Goal: Task Accomplishment & Management: Manage account settings

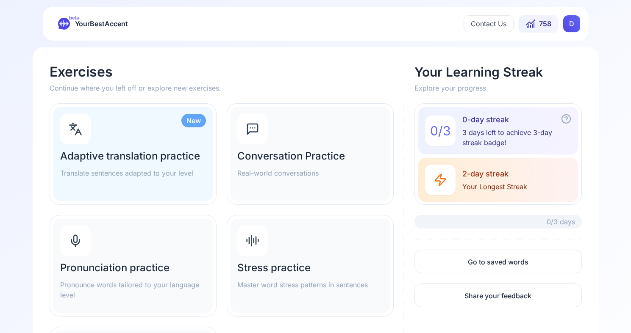
click at [566, 26] on html "beta YourBestAccent Contact Us 758 D Exercises Continue where you left off or e…" at bounding box center [315, 166] width 631 height 333
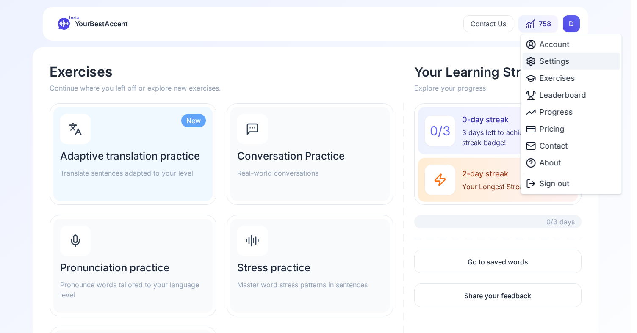
click at [567, 66] on span "Settings" at bounding box center [555, 61] width 30 height 12
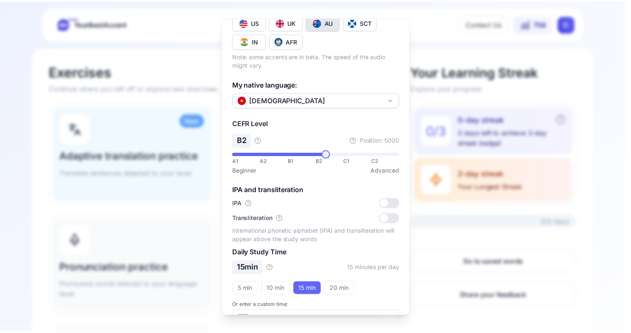
scroll to position [137, 0]
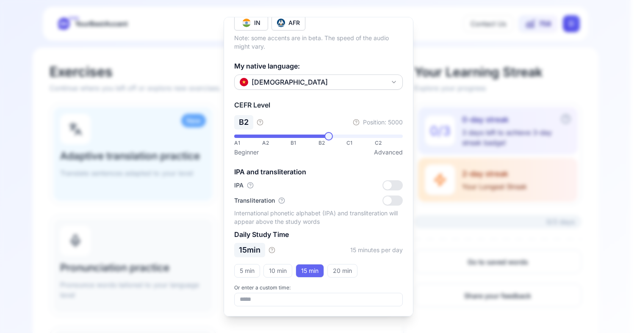
click at [570, 170] on div at bounding box center [318, 166] width 637 height 333
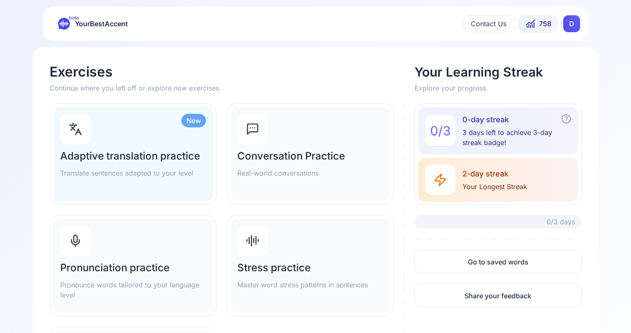
click at [572, 27] on html "beta YourBestAccent Contact Us 758 D Exercises Continue where you left off or e…" at bounding box center [315, 166] width 631 height 333
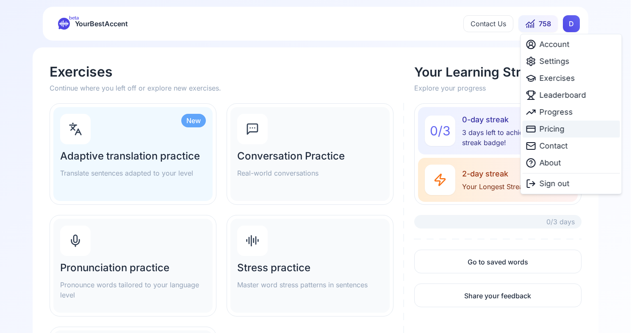
click at [548, 126] on span "Pricing" at bounding box center [552, 129] width 25 height 12
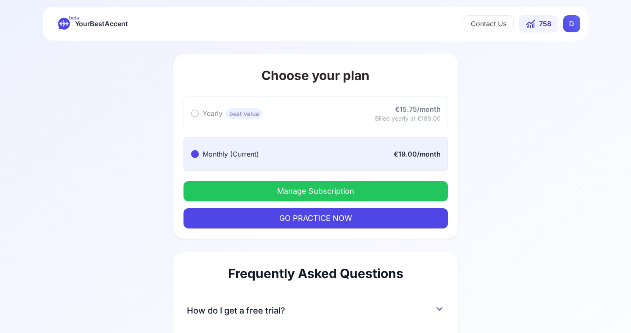
click at [289, 183] on button "Manage Subscription" at bounding box center [315, 191] width 264 height 20
